Goal: Task Accomplishment & Management: Complete application form

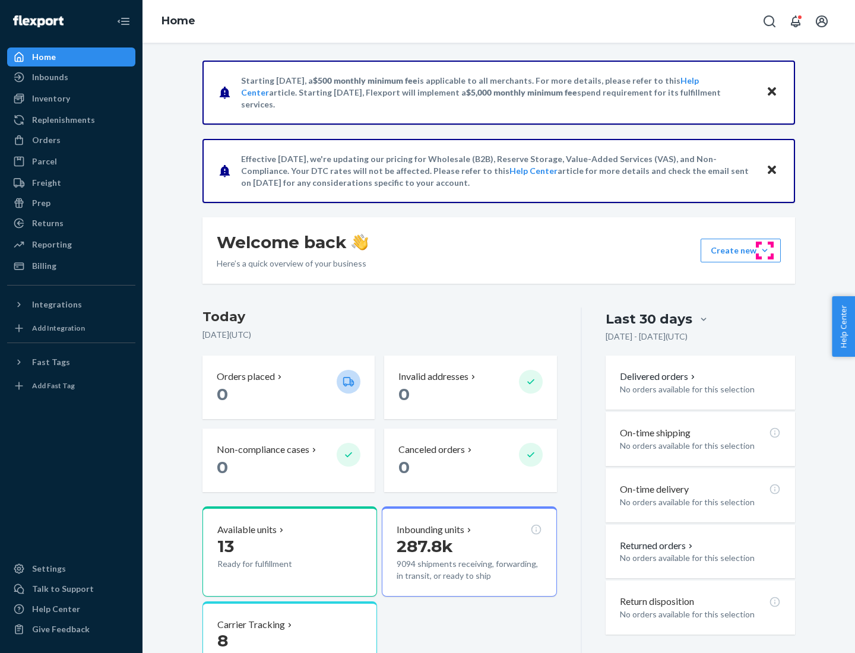
click at [764, 250] on button "Create new Create new inbound Create new order Create new product" at bounding box center [740, 251] width 80 height 24
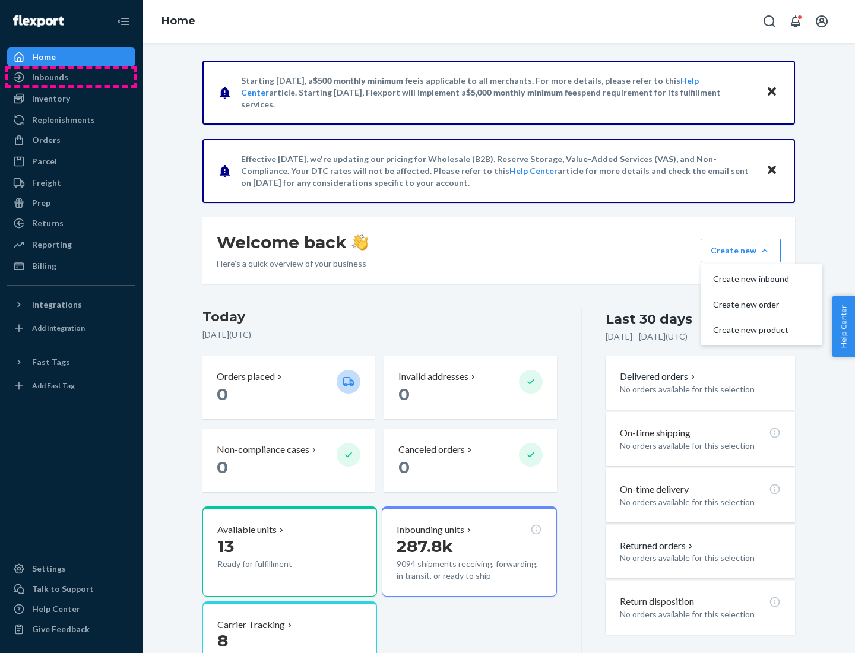
click at [71, 77] on div "Inbounds" at bounding box center [71, 77] width 126 height 17
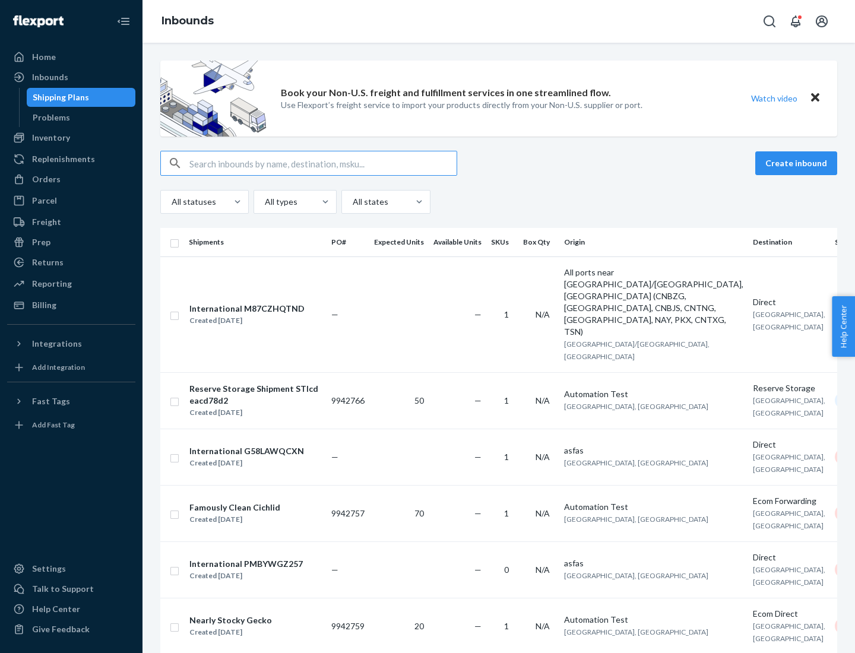
click at [798, 163] on button "Create inbound" at bounding box center [796, 163] width 82 height 24
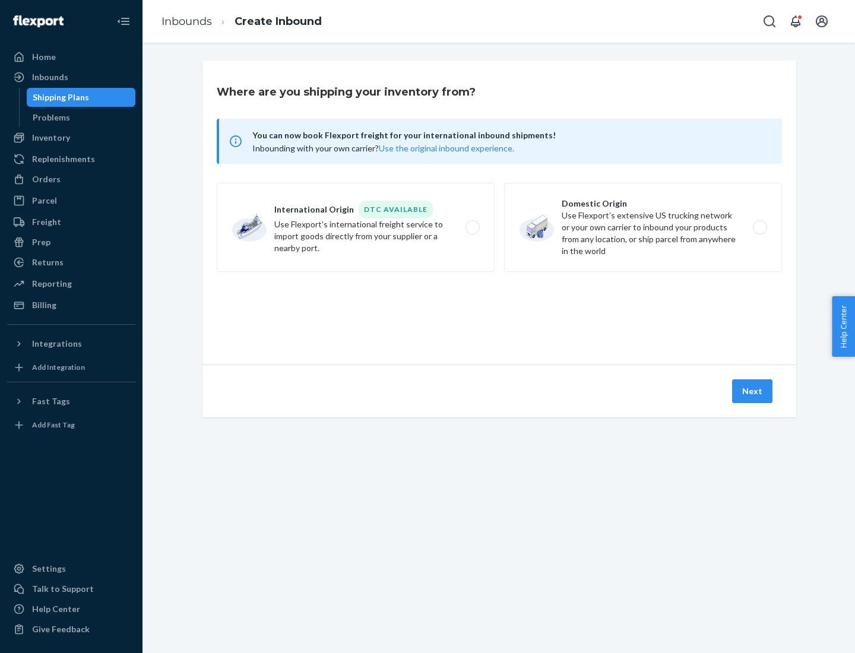
click at [643, 227] on label "Domestic Origin Use Flexport’s extensive US trucking network or your own carrie…" at bounding box center [643, 227] width 278 height 89
click at [759, 227] on input "Domestic Origin Use Flexport’s extensive US trucking network or your own carrie…" at bounding box center [763, 228] width 8 height 8
radio input "true"
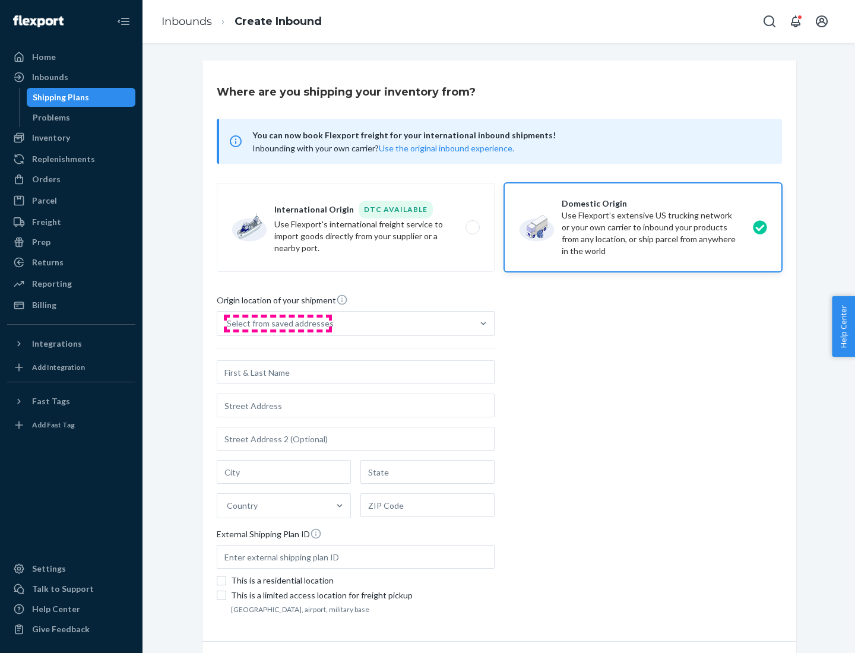
click at [277, 323] on div "Select from saved addresses" at bounding box center [280, 323] width 107 height 12
click at [228, 323] on input "Select from saved addresses" at bounding box center [227, 323] width 1 height 12
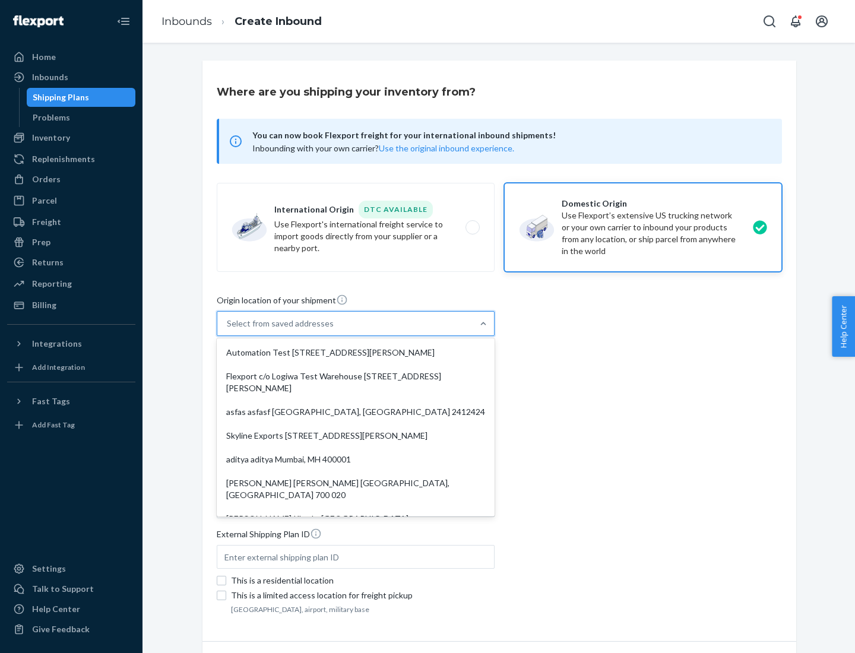
scroll to position [5, 0]
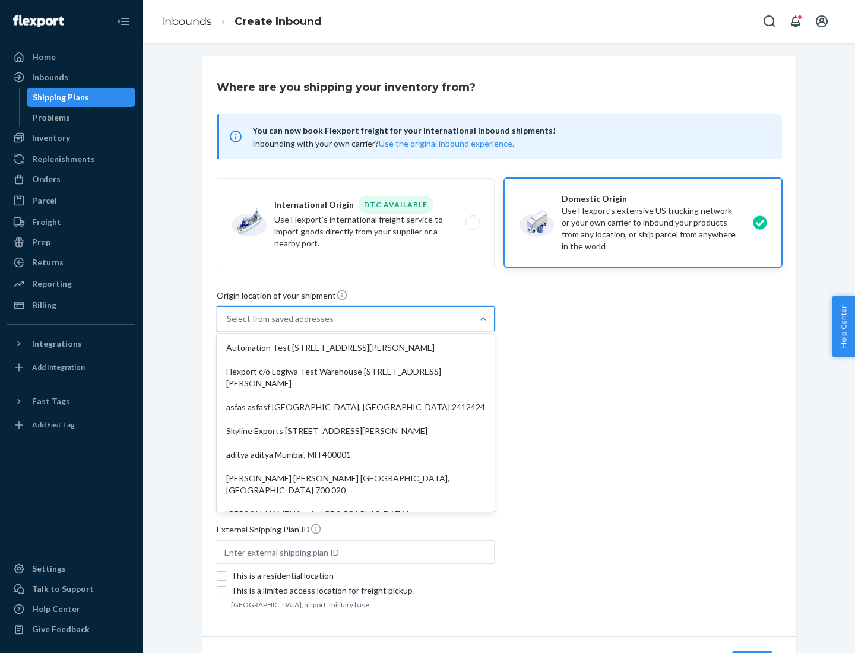
click at [355, 348] on div "Automation Test [STREET_ADDRESS][PERSON_NAME]" at bounding box center [355, 348] width 273 height 24
click at [228, 325] on input "option Automation Test [STREET_ADDRESS][PERSON_NAME]. 9 results available. Use …" at bounding box center [227, 319] width 1 height 12
type input "Automation Test"
type input "9th Floor"
type input "[GEOGRAPHIC_DATA]"
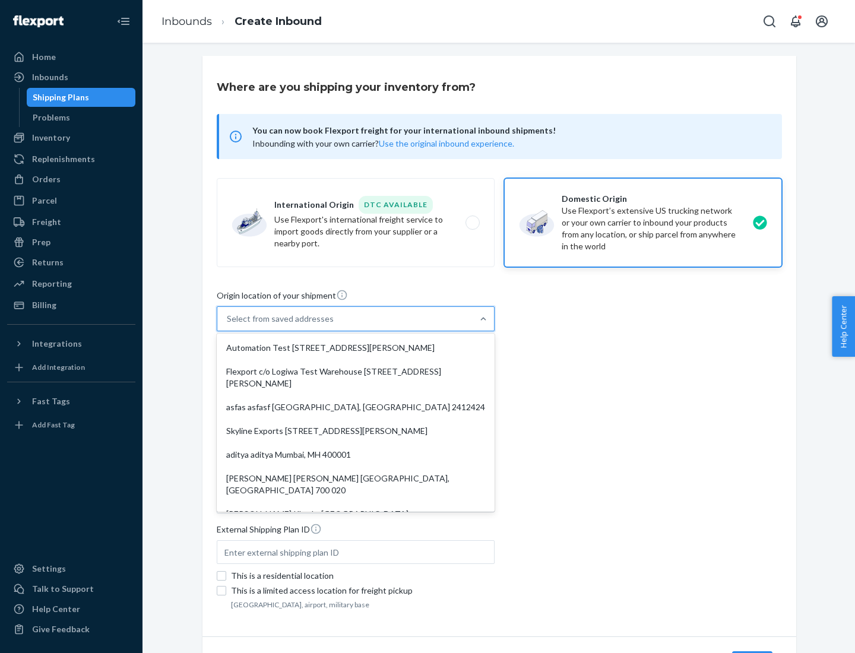
type input "CA"
type input "94104"
type input "[STREET_ADDRESS][PERSON_NAME]"
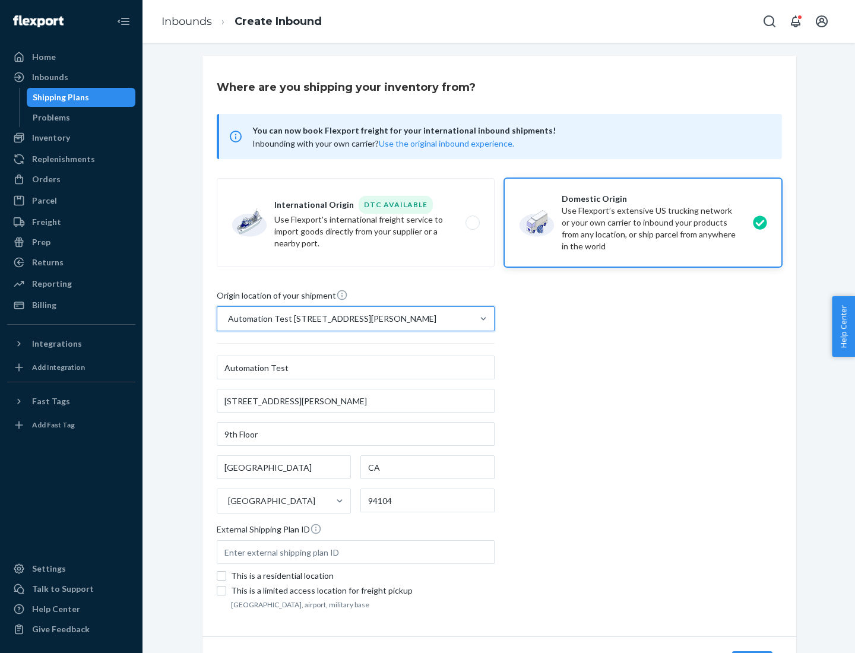
scroll to position [69, 0]
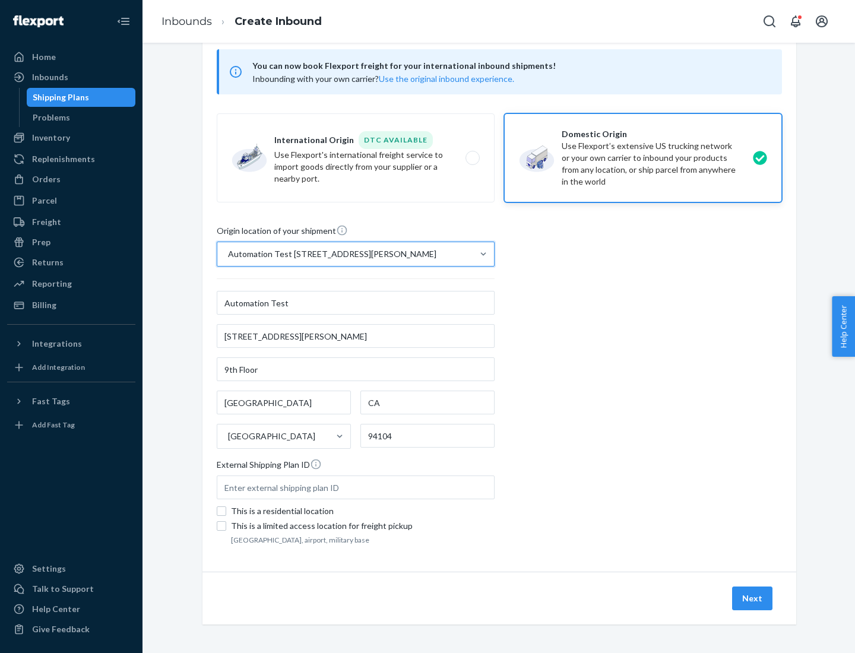
click at [752, 598] on button "Next" at bounding box center [752, 598] width 40 height 24
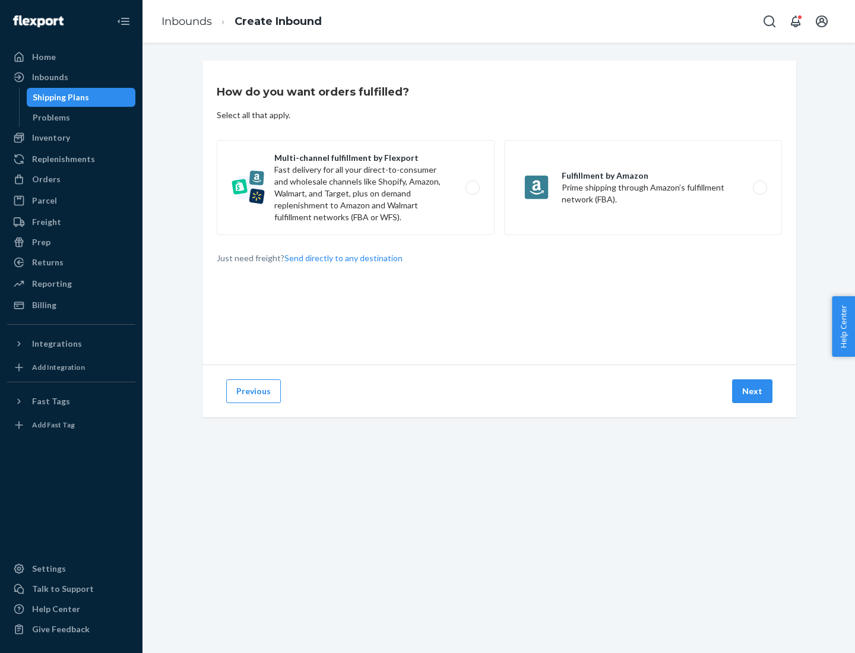
click at [355, 188] on label "Multi-channel fulfillment by Flexport Fast delivery for all your direct-to-cons…" at bounding box center [356, 187] width 278 height 95
click at [472, 188] on input "Multi-channel fulfillment by Flexport Fast delivery for all your direct-to-cons…" at bounding box center [476, 188] width 8 height 8
radio input "true"
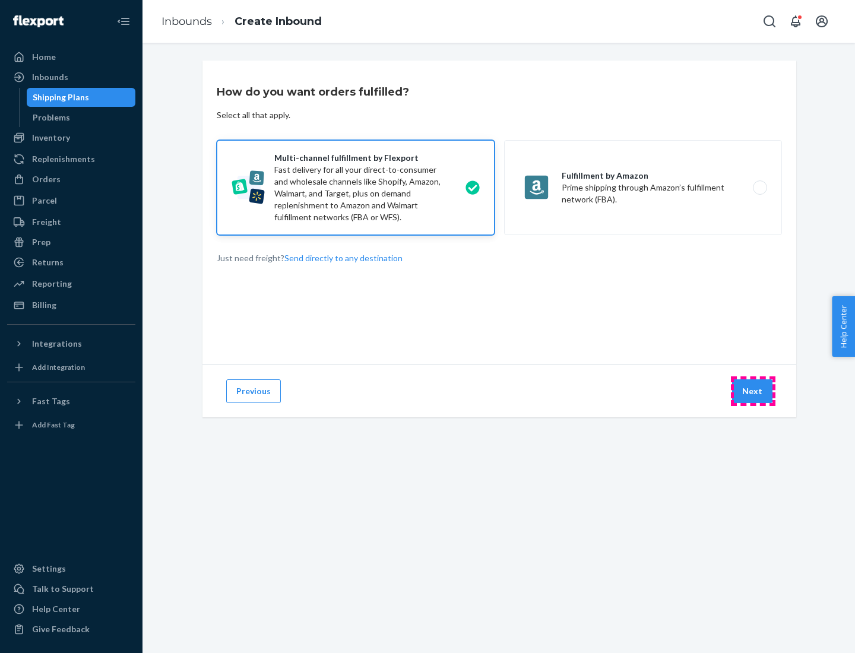
click at [752, 391] on button "Next" at bounding box center [752, 391] width 40 height 24
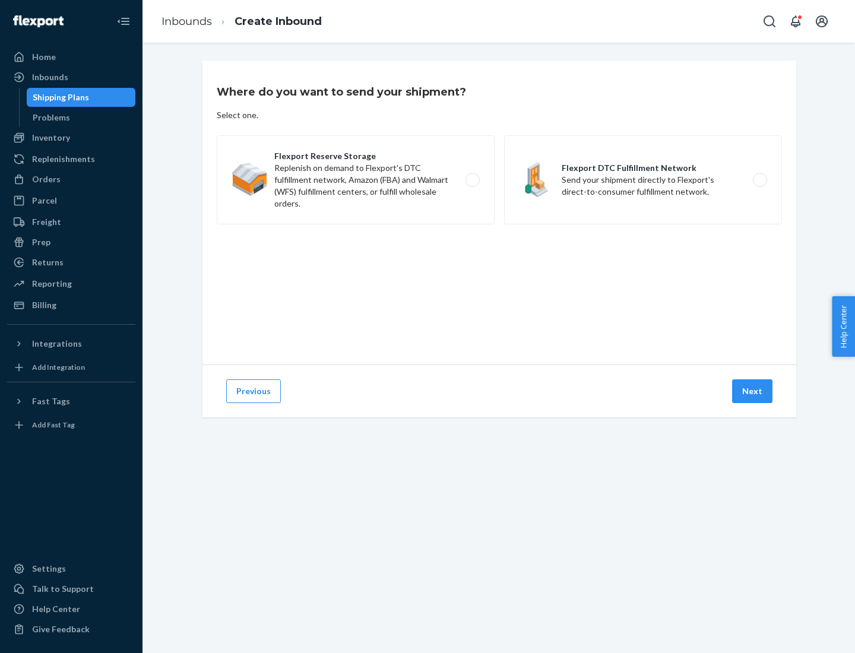
click at [643, 180] on label "Flexport DTC Fulfillment Network Send your shipment directly to Flexport's dire…" at bounding box center [643, 179] width 278 height 89
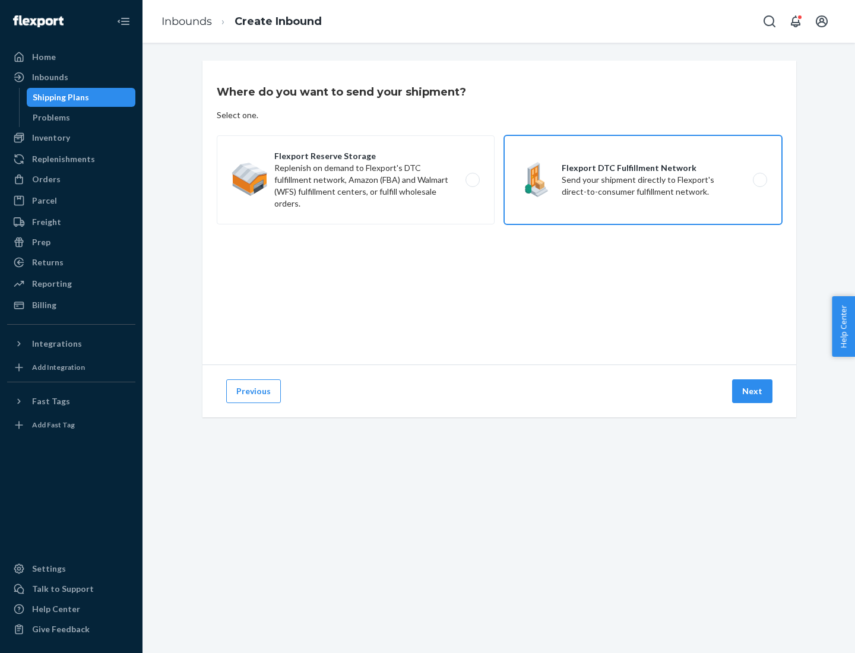
click at [759, 180] on input "Flexport DTC Fulfillment Network Send your shipment directly to Flexport's dire…" at bounding box center [763, 180] width 8 height 8
radio input "true"
click at [752, 391] on button "Next" at bounding box center [752, 391] width 40 height 24
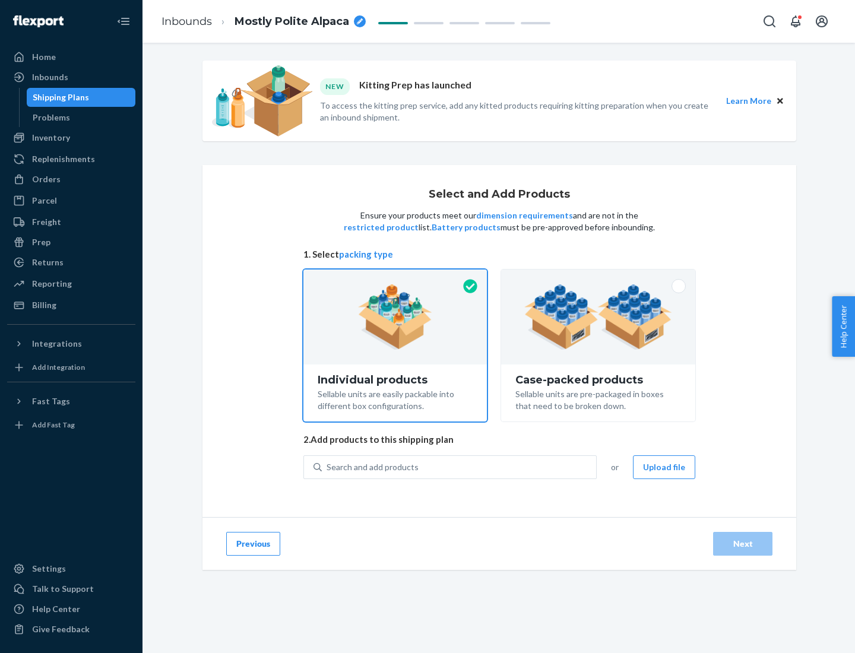
click at [598, 317] on img at bounding box center [598, 316] width 148 height 65
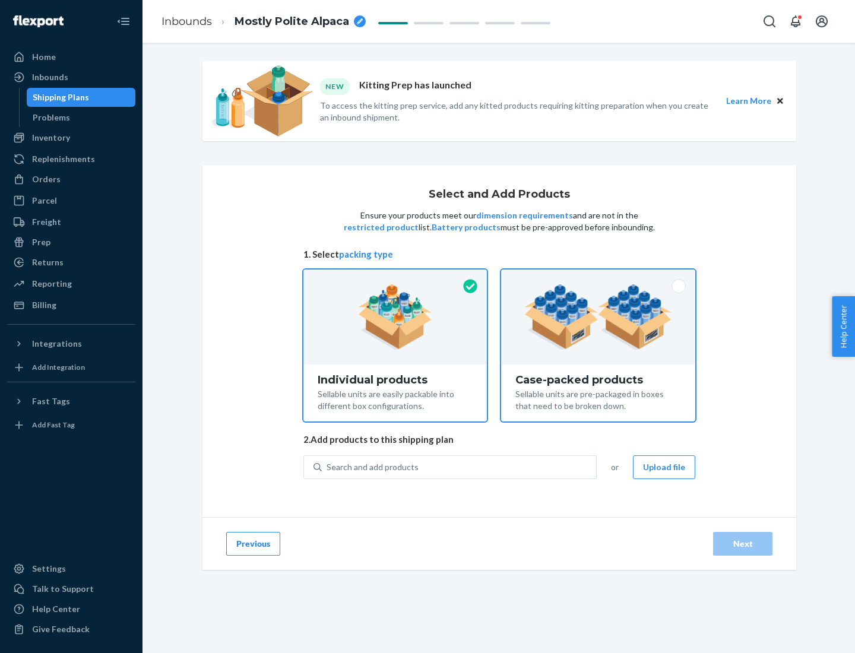
click at [598, 277] on input "Case-packed products Sellable units are pre-packaged in boxes that need to be b…" at bounding box center [598, 273] width 8 height 8
radio input "true"
radio input "false"
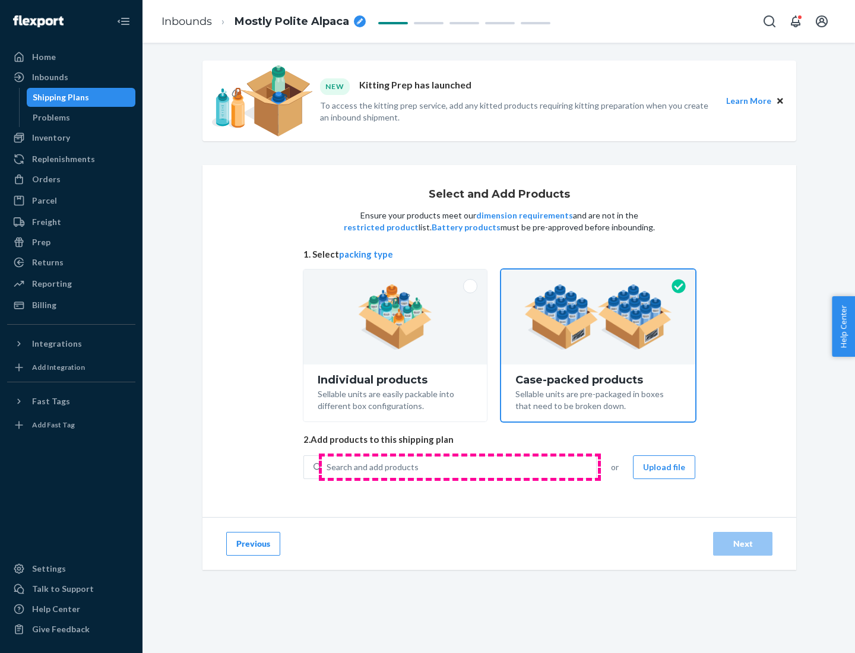
click at [459, 466] on div "Search and add products" at bounding box center [459, 466] width 274 height 21
click at [328, 466] on input "Search and add products" at bounding box center [326, 467] width 1 height 12
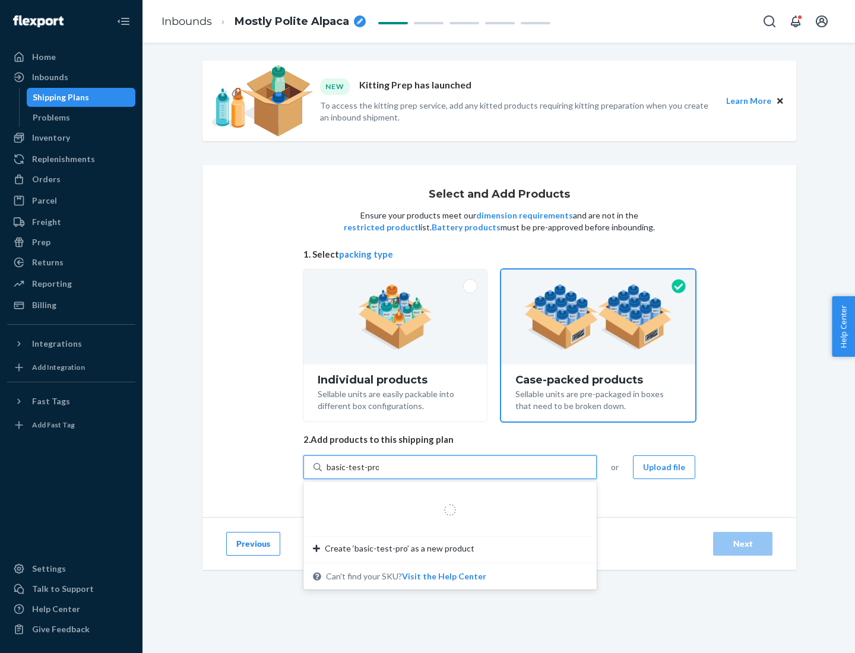
type input "basic-test-product-1"
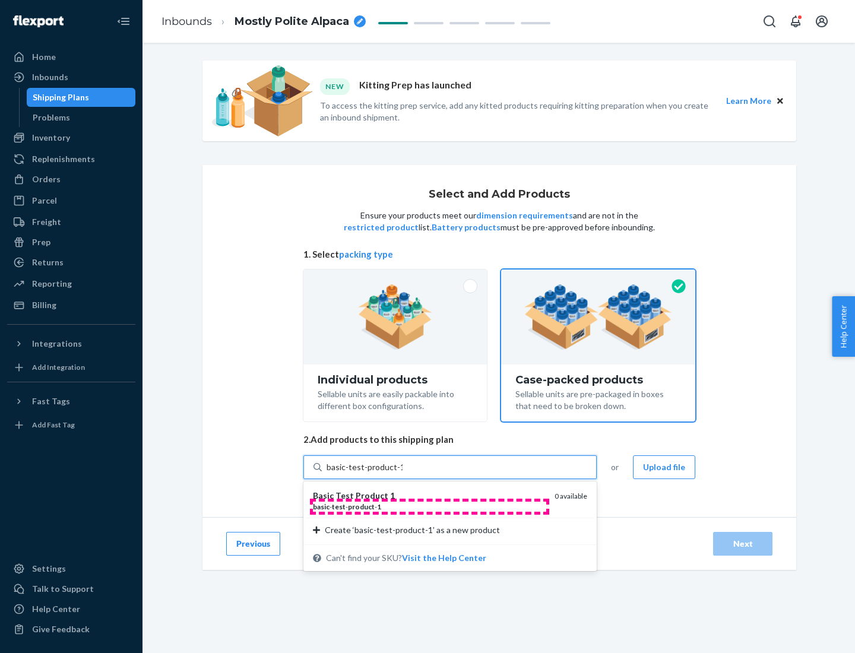
click at [429, 506] on div "basic - test - product - 1" at bounding box center [429, 506] width 232 height 10
click at [402, 473] on input "basic-test-product-1" at bounding box center [364, 467] width 76 height 12
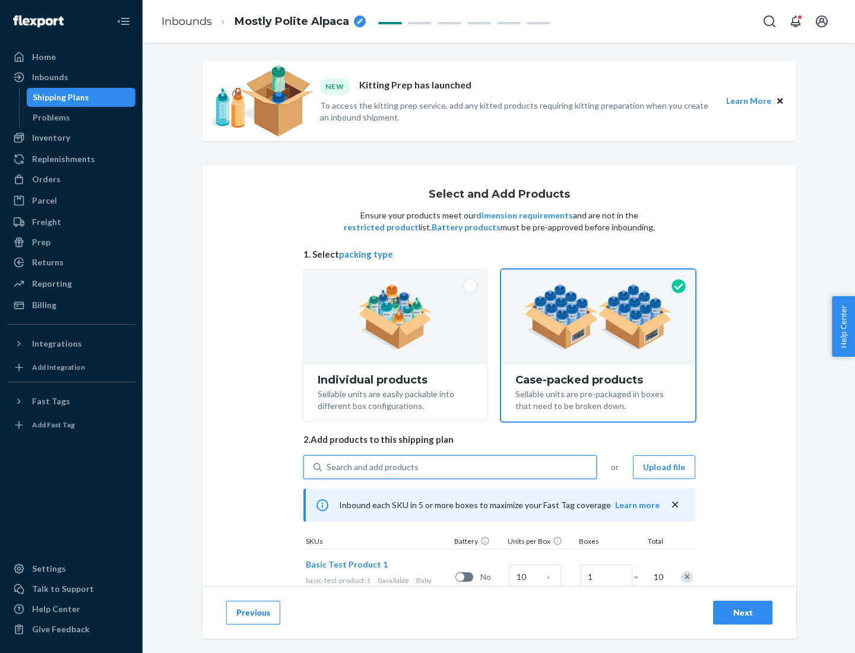
scroll to position [43, 0]
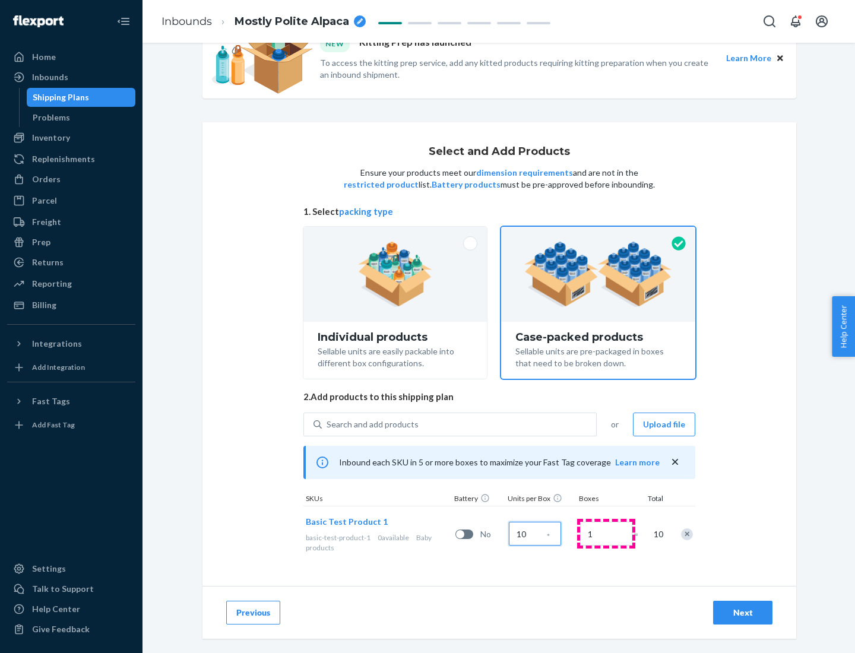
type input "10"
type input "7"
click at [742, 612] on div "Next" at bounding box center [742, 612] width 39 height 12
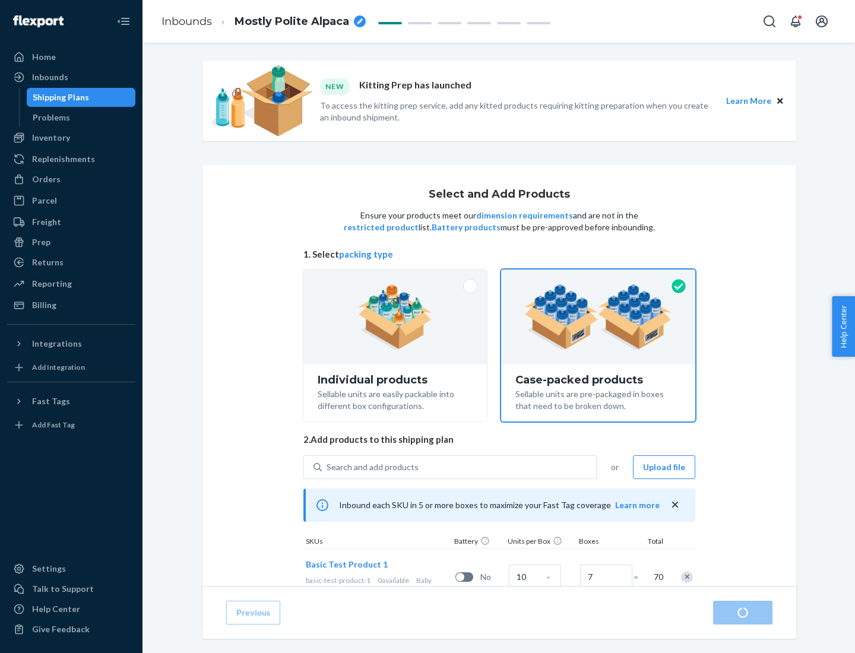
radio input "true"
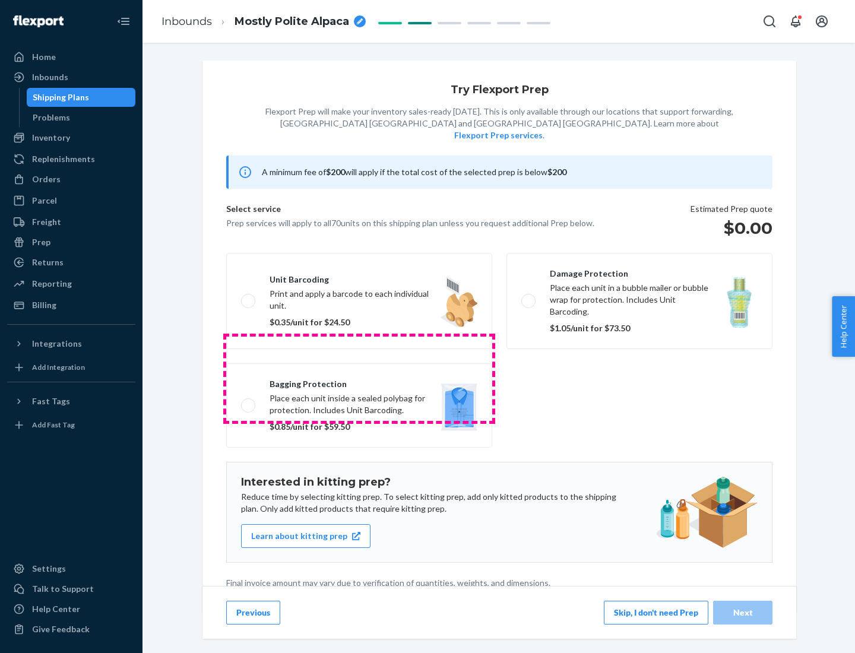
scroll to position [3, 0]
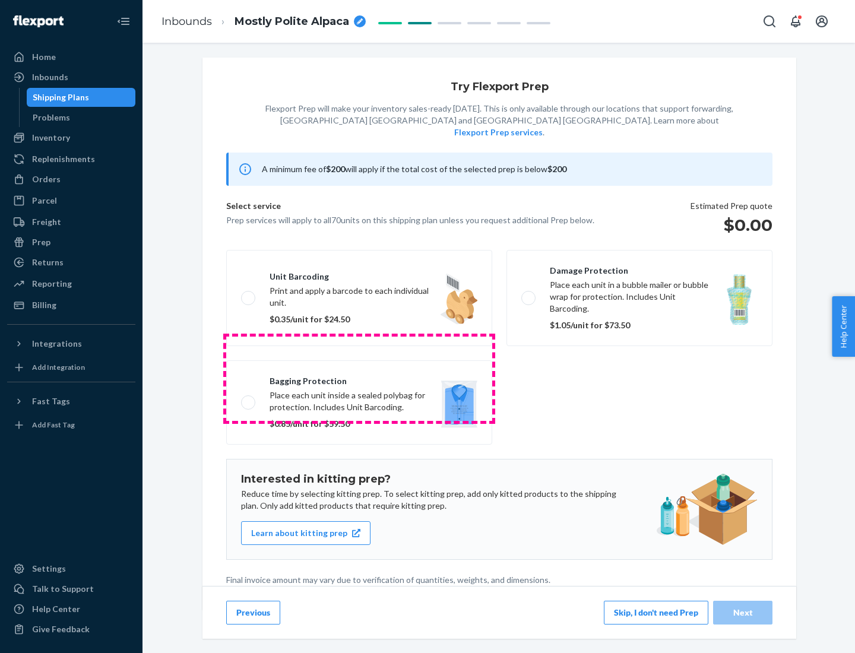
click at [359, 378] on label "Bagging protection Place each unit inside a sealed polybag for protection. Incl…" at bounding box center [359, 402] width 266 height 84
click at [249, 398] on input "Bagging protection Place each unit inside a sealed polybag for protection. Incl…" at bounding box center [245, 402] width 8 height 8
checkbox input "true"
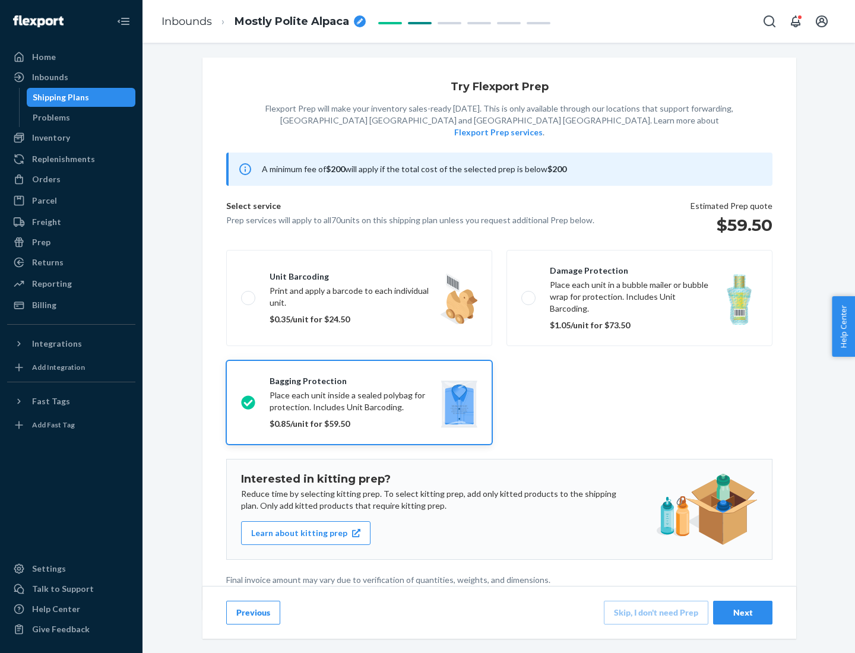
click at [742, 612] on div "Next" at bounding box center [742, 612] width 39 height 12
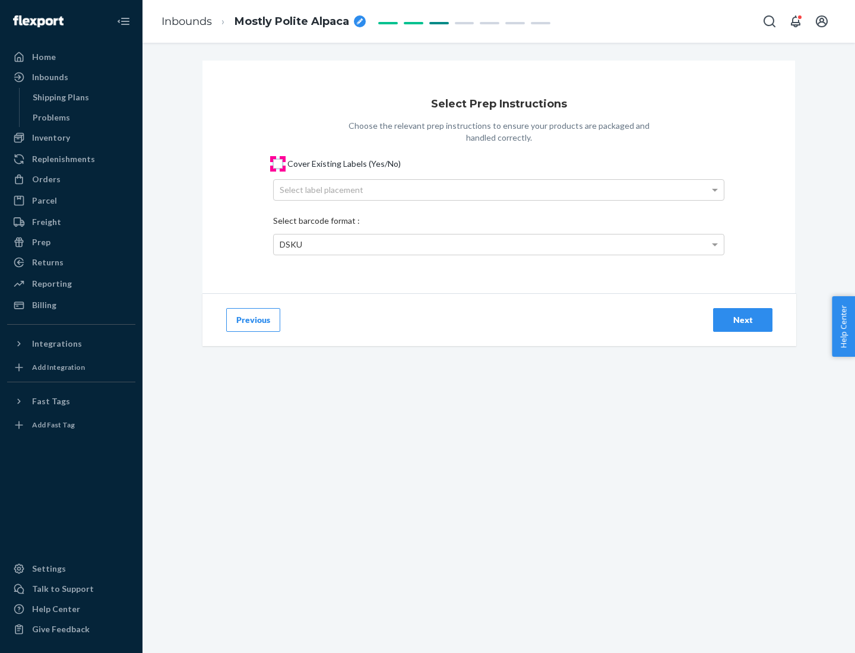
click at [278, 163] on input "Cover Existing Labels (Yes/No)" at bounding box center [277, 163] width 9 height 9
checkbox input "true"
click at [498, 189] on div "Select label placement" at bounding box center [499, 190] width 450 height 20
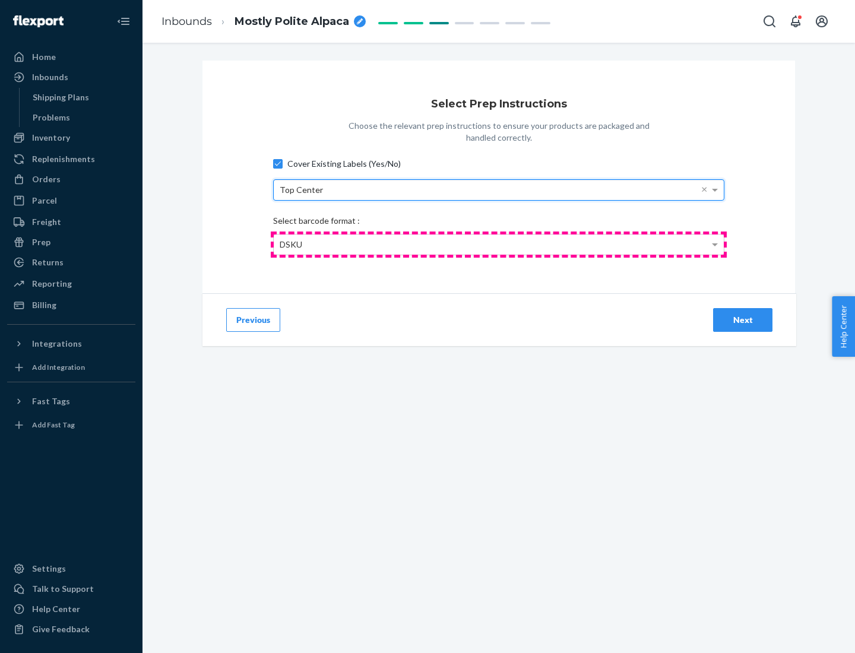
click at [498, 244] on div "DSKU" at bounding box center [499, 244] width 450 height 20
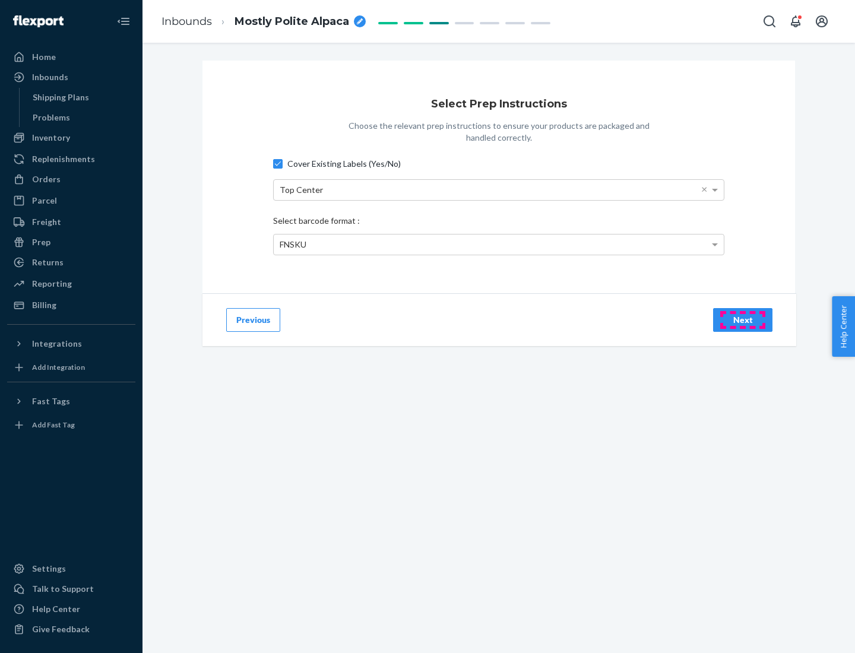
click at [742, 319] on div "Next" at bounding box center [742, 320] width 39 height 12
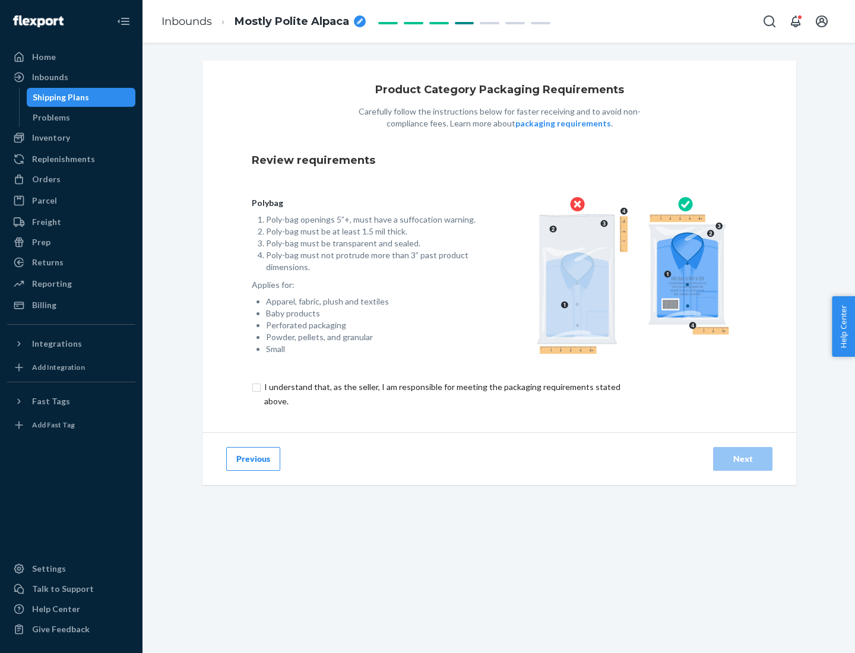
click at [441, 393] on input "checkbox" at bounding box center [449, 394] width 395 height 28
checkbox input "true"
click at [742, 458] on div "Next" at bounding box center [742, 459] width 39 height 12
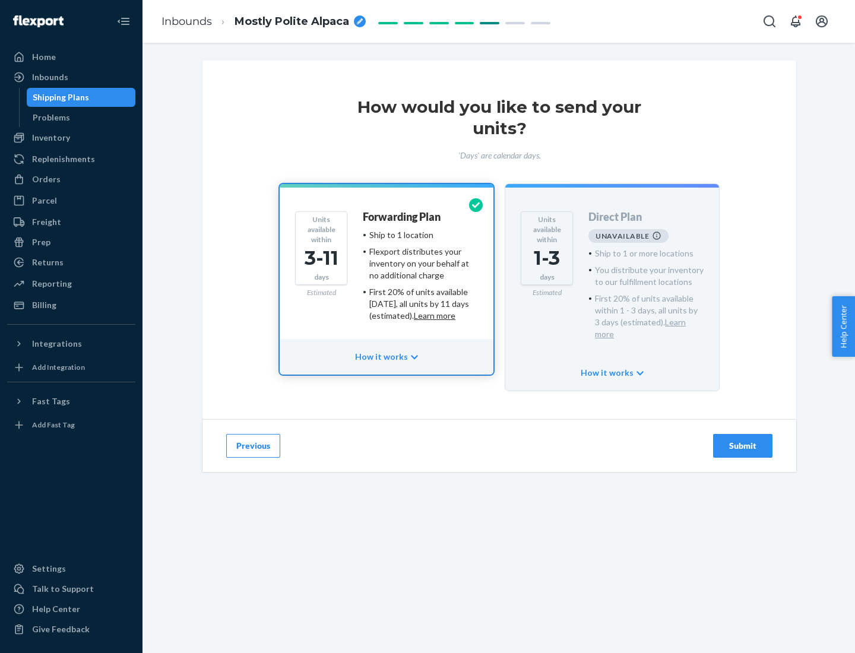
click at [402, 217] on h4 "Forwarding Plan" at bounding box center [402, 217] width 78 height 12
click at [742, 440] on div "Submit" at bounding box center [742, 446] width 39 height 12
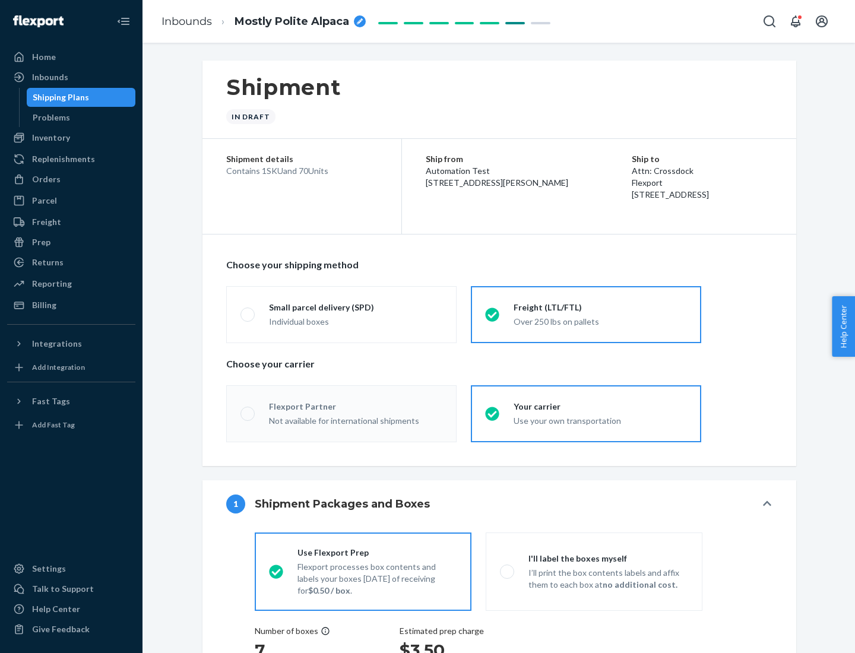
radio input "true"
radio input "false"
radio input "true"
radio input "false"
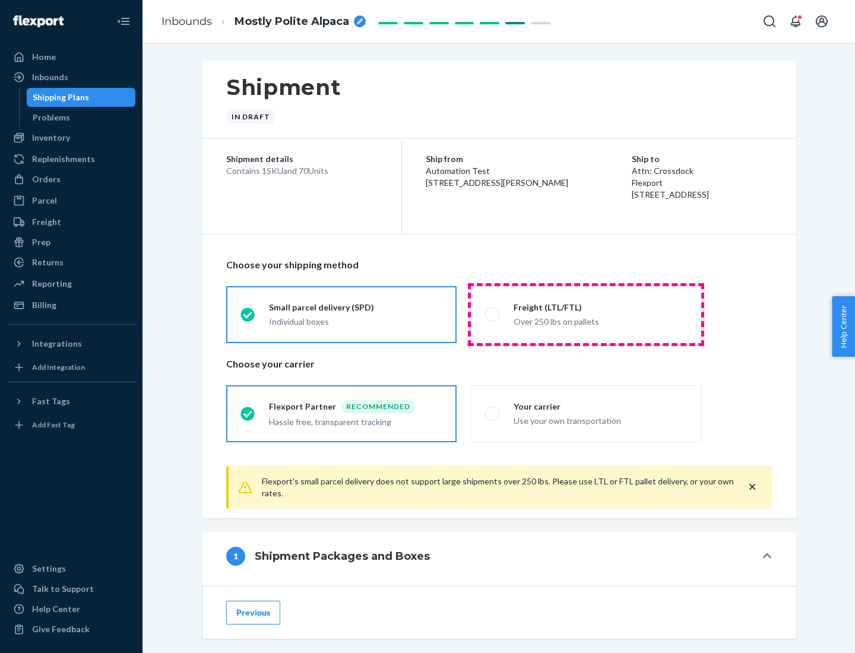
click at [586, 314] on div "Over 250 lbs on pallets" at bounding box center [599, 320] width 173 height 14
click at [493, 314] on input "Freight (LTL/FTL) Over 250 lbs on pallets" at bounding box center [489, 314] width 8 height 8
radio input "true"
radio input "false"
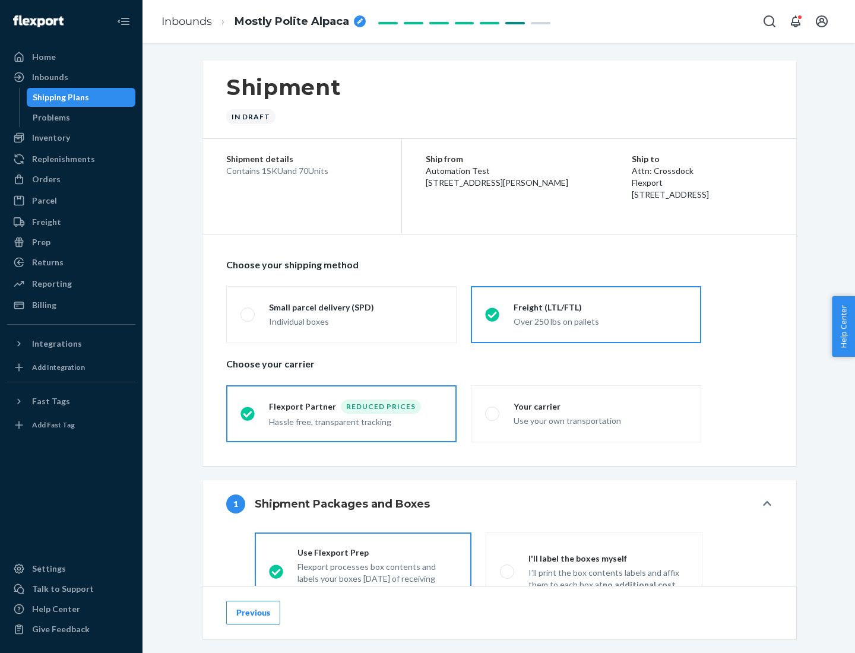
scroll to position [66, 0]
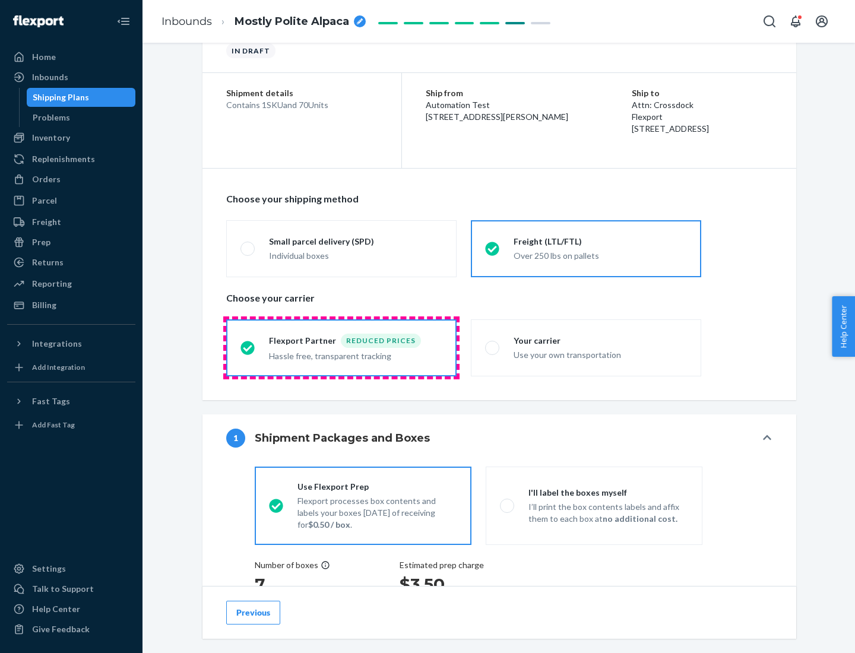
click at [341, 348] on div "Hassle free, transparent tracking" at bounding box center [355, 355] width 173 height 14
click at [248, 347] on input "Flexport Partner Reduced prices Hassle free, transparent tracking" at bounding box center [244, 348] width 8 height 8
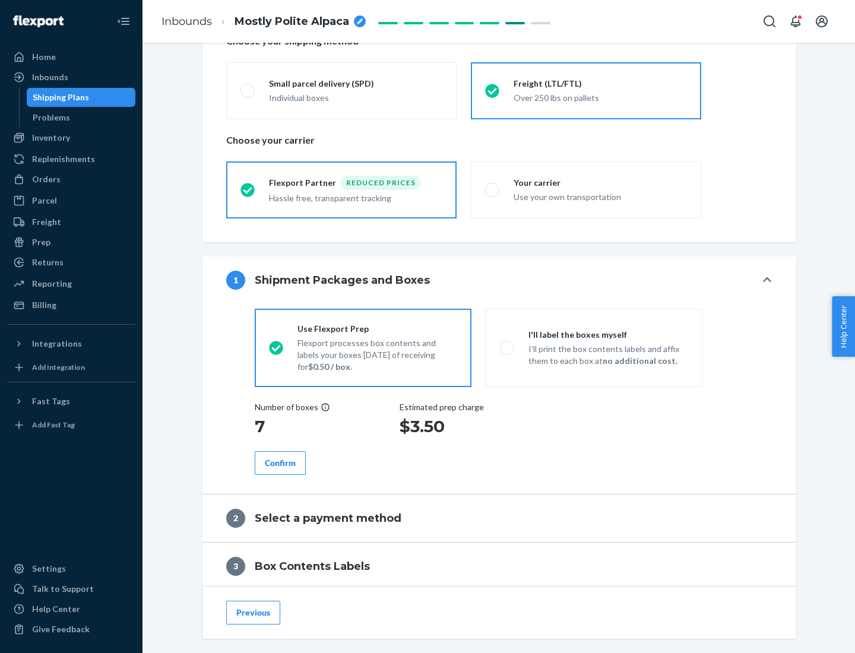
click at [593, 347] on p "I’ll print the box contents labels and affix them to each box at no additional …" at bounding box center [608, 355] width 160 height 24
click at [507, 347] on input "I'll label the boxes myself I’ll print the box contents labels and affix them t…" at bounding box center [504, 348] width 8 height 8
radio input "true"
radio input "false"
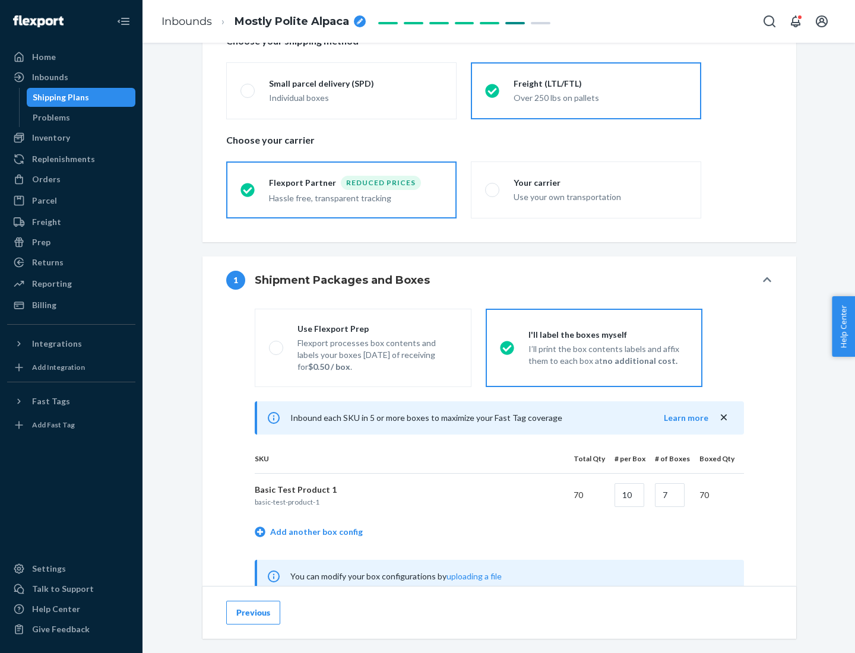
scroll to position [371, 0]
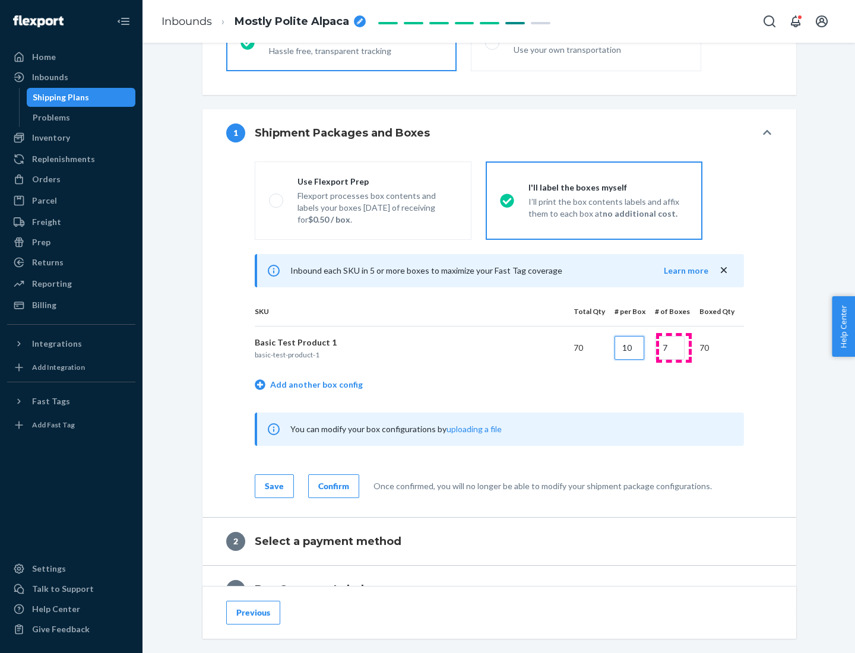
type input "10"
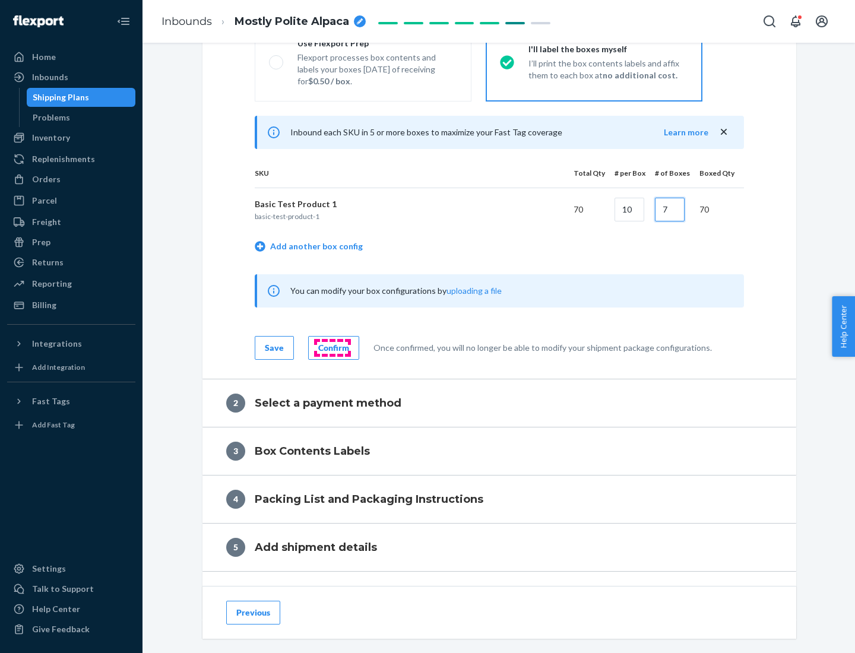
type input "7"
click at [332, 347] on div "Confirm" at bounding box center [333, 348] width 31 height 12
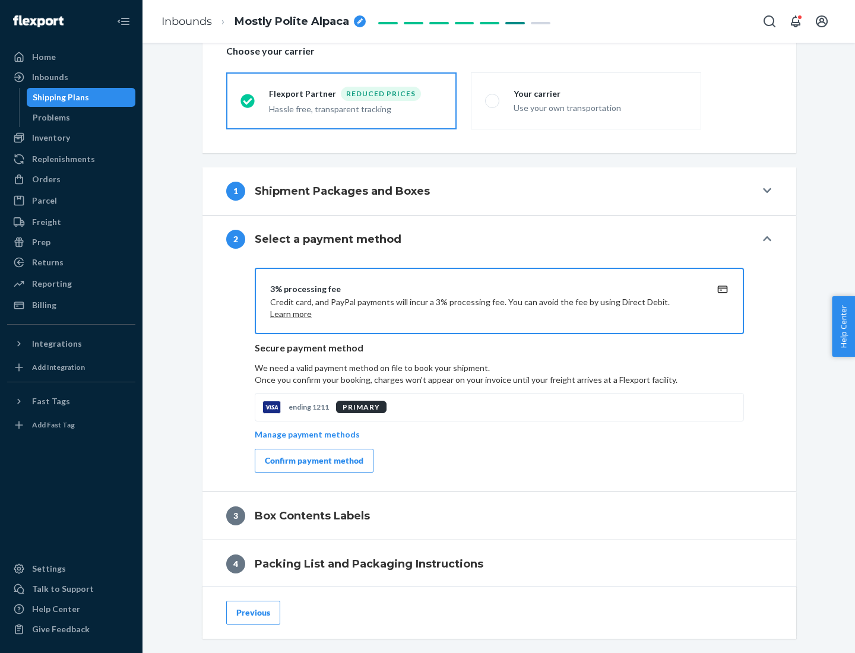
scroll to position [425, 0]
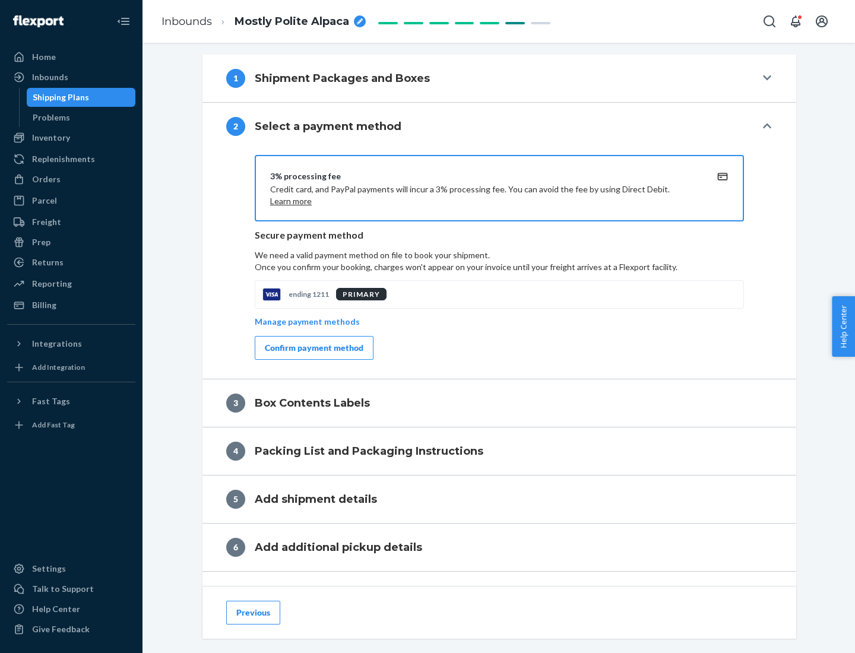
click at [313, 348] on div "Confirm payment method" at bounding box center [314, 348] width 99 height 12
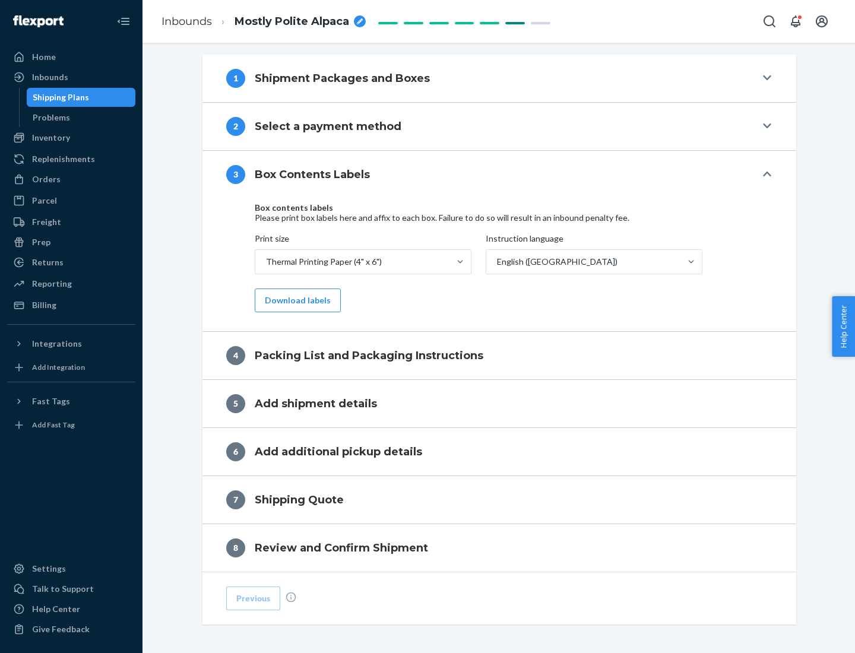
scroll to position [378, 0]
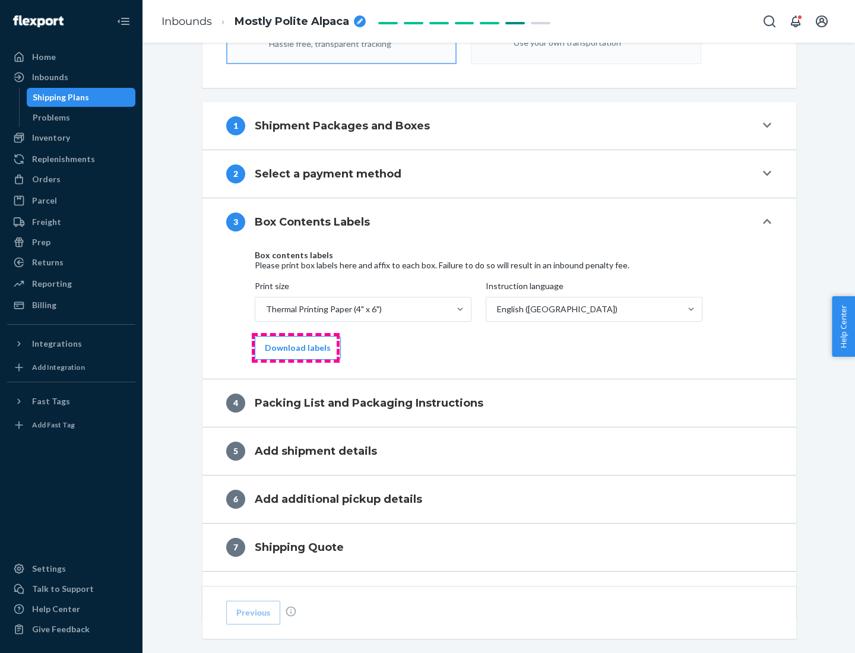
click at [295, 348] on button "Download labels" at bounding box center [298, 348] width 86 height 24
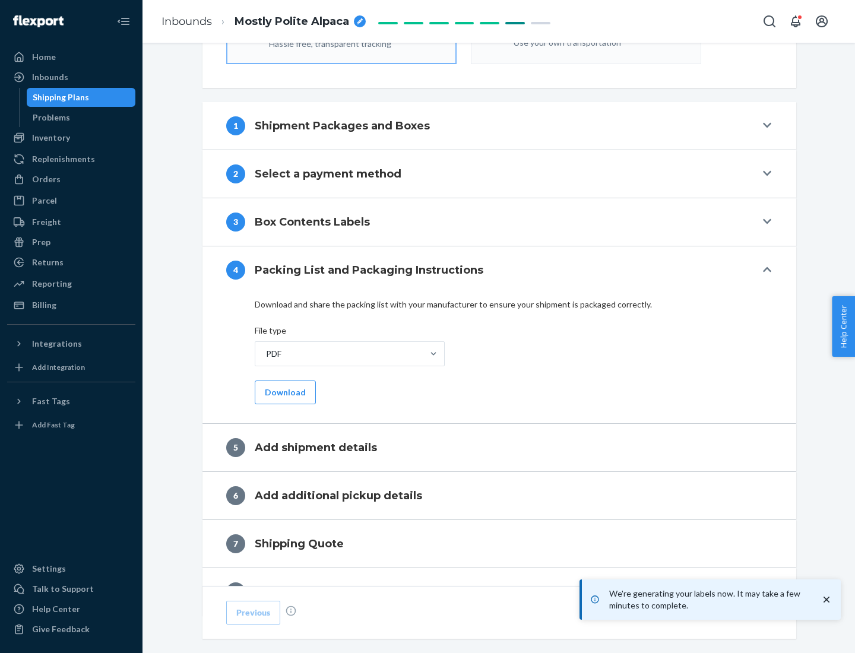
scroll to position [423, 0]
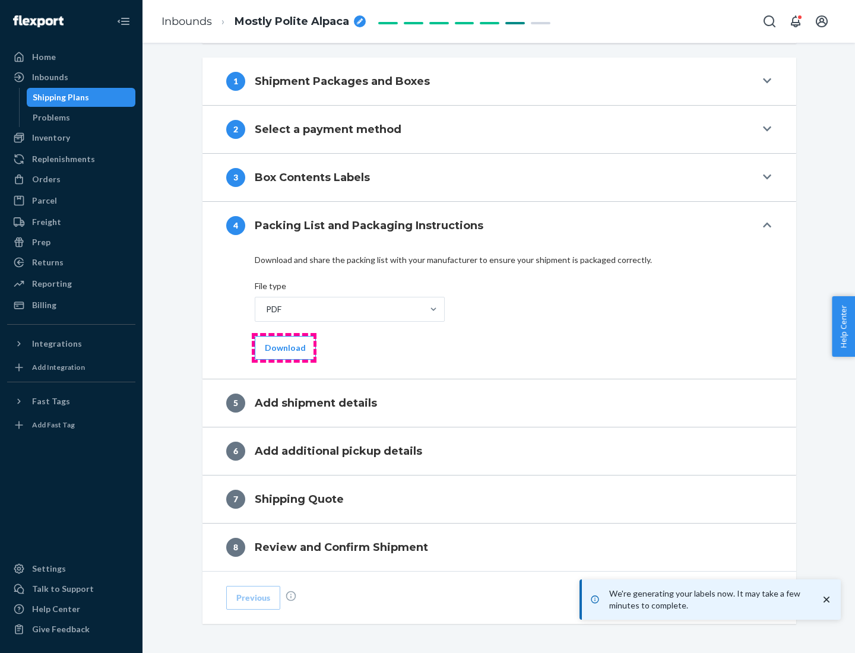
click at [284, 347] on button "Download" at bounding box center [285, 348] width 61 height 24
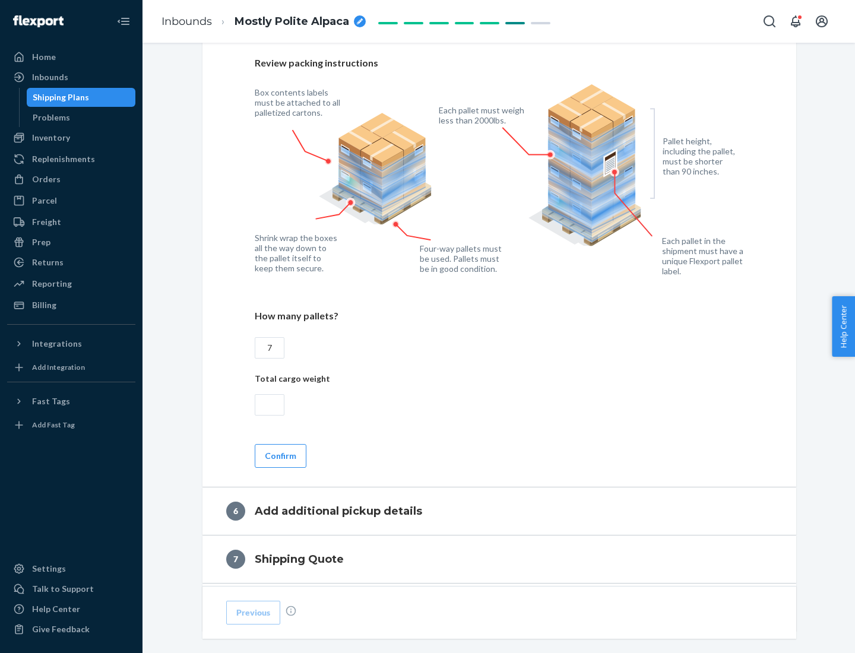
scroll to position [818, 0]
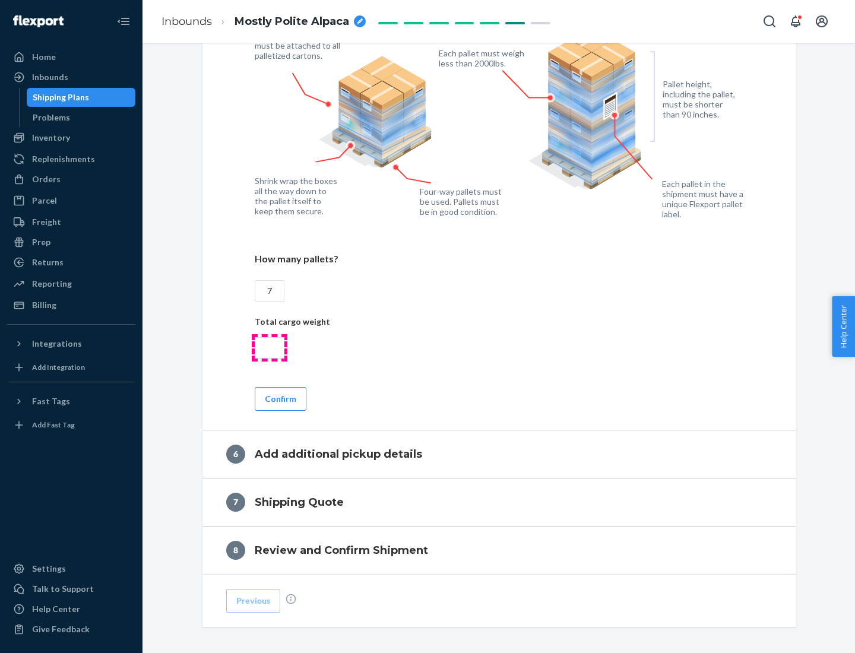
type input "7"
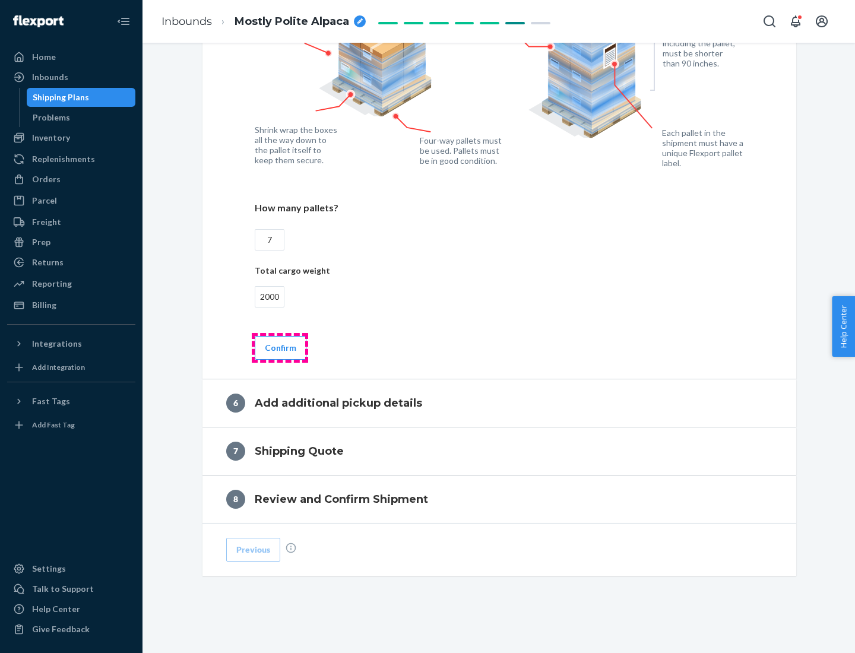
type input "2000"
click at [279, 347] on button "Confirm" at bounding box center [281, 348] width 52 height 24
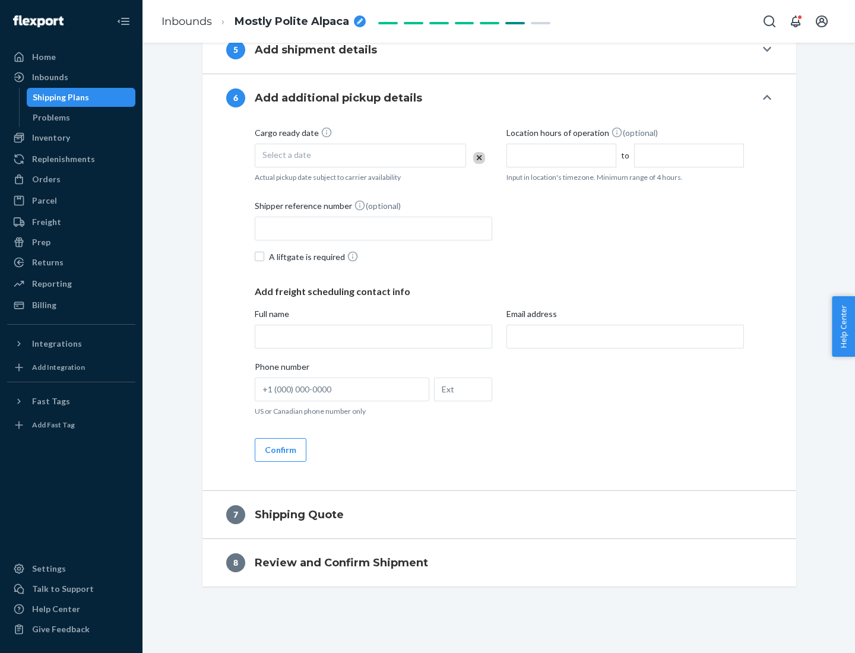
scroll to position [454, 0]
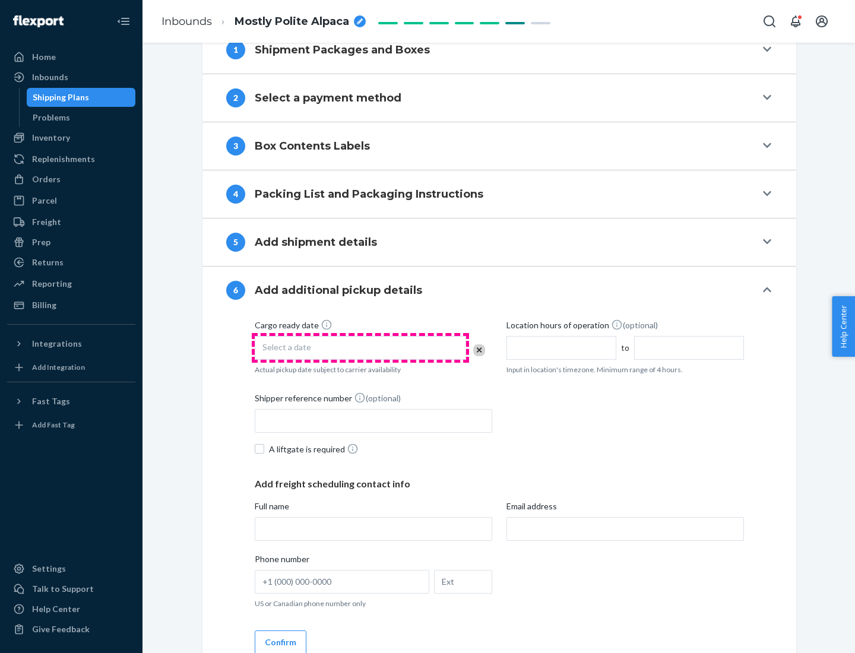
click at [360, 347] on div "Select a date" at bounding box center [360, 348] width 211 height 24
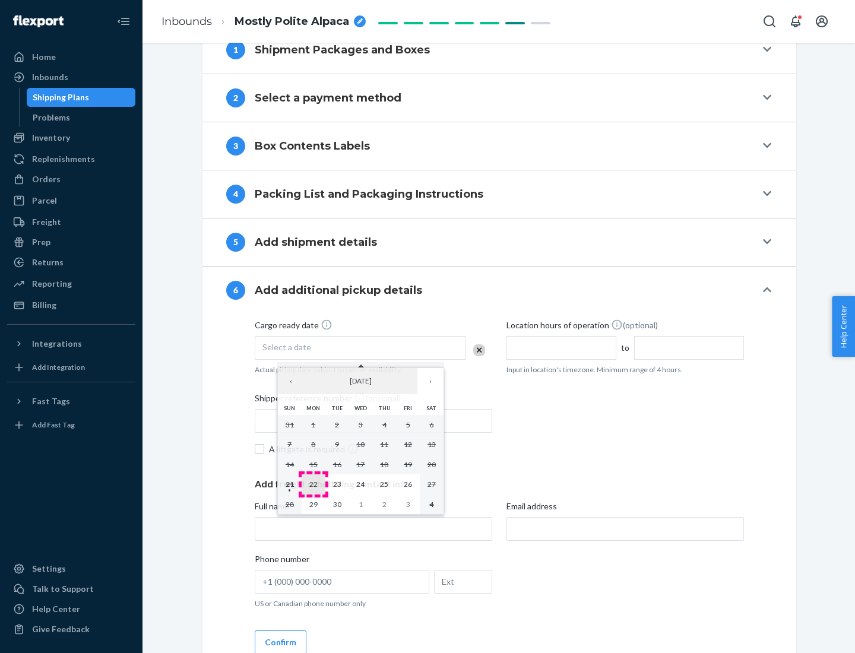
click at [313, 484] on abbr "22" at bounding box center [313, 483] width 8 height 9
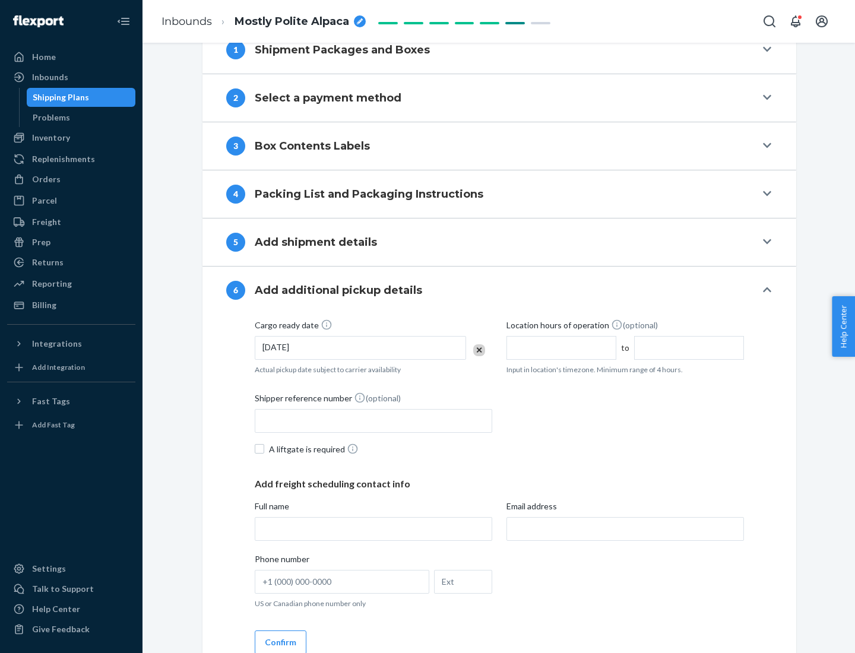
scroll to position [635, 0]
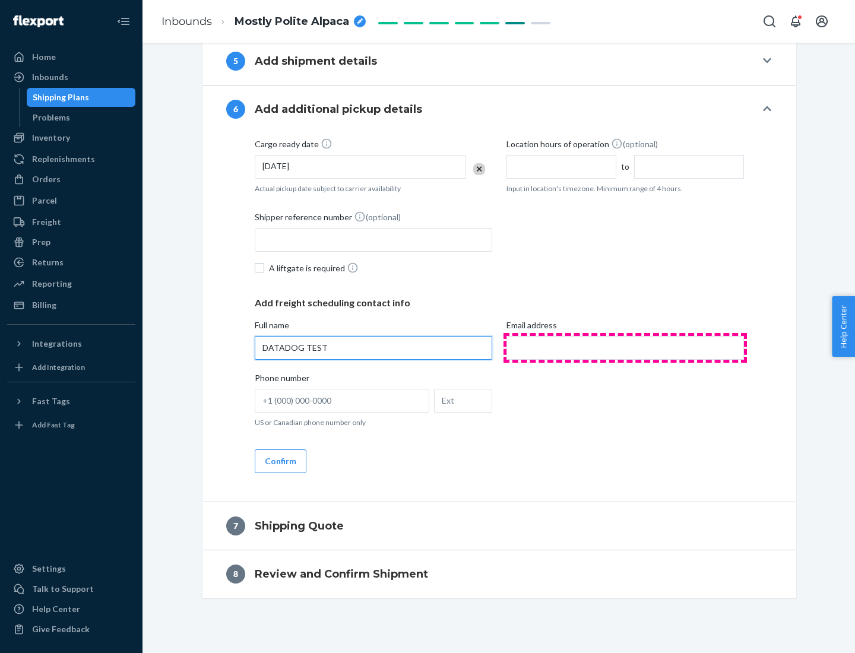
type input "DATADOG TEST"
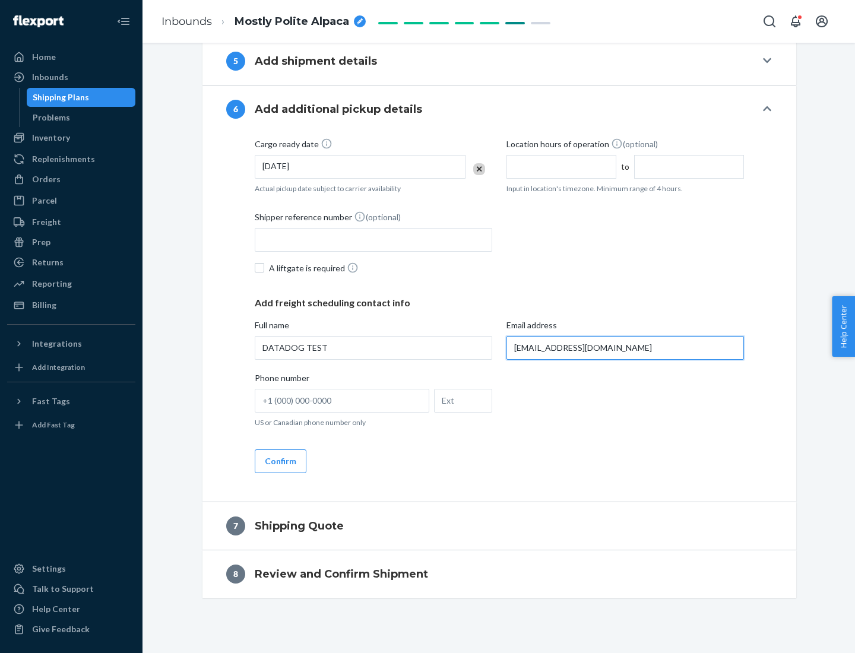
scroll to position [646, 0]
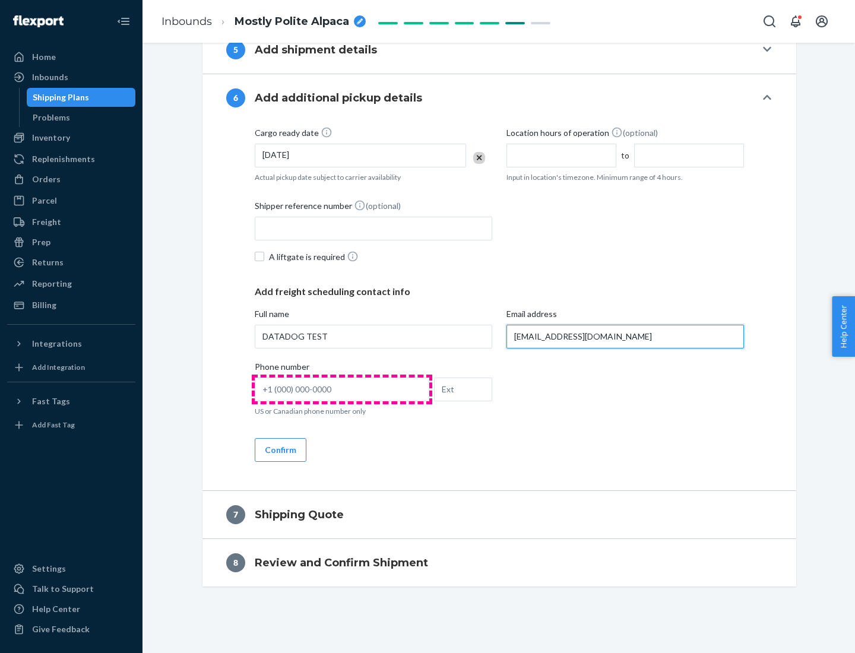
type input "[EMAIL_ADDRESS][DOMAIN_NAME]"
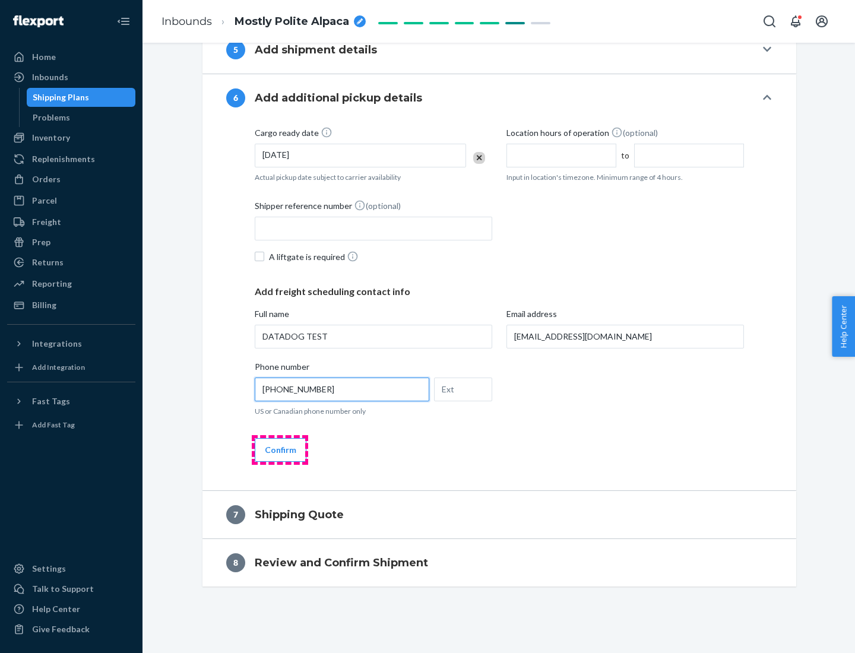
type input "[PHONE_NUMBER]"
click at [279, 449] on button "Confirm" at bounding box center [281, 450] width 52 height 24
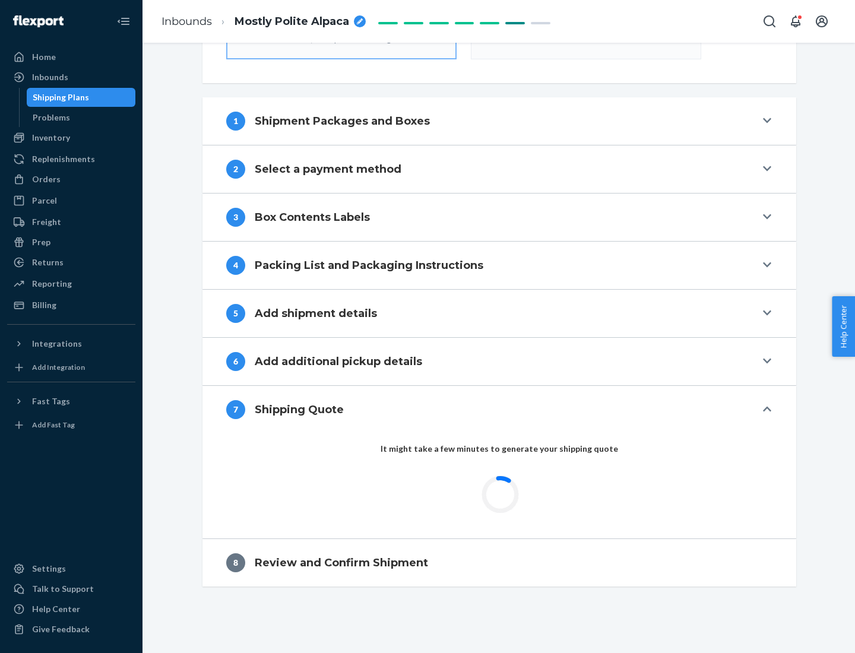
scroll to position [425, 0]
